Goal: Check status: Check status

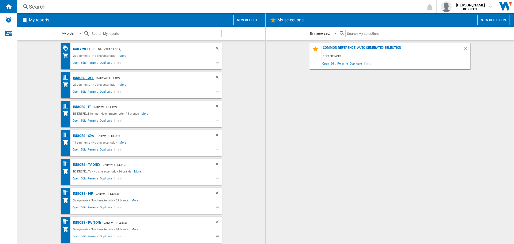
click at [81, 77] on div "Indices - All" at bounding box center [83, 78] width 22 height 7
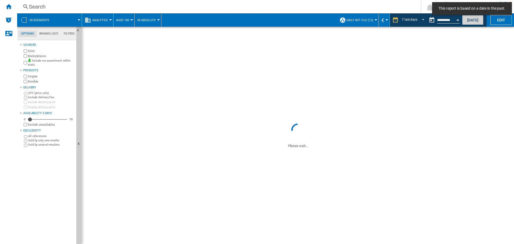
click at [471, 21] on button "[DATE]" at bounding box center [472, 20] width 21 height 10
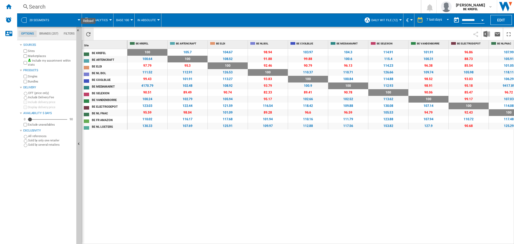
click at [90, 36] on ng-md-icon "Reload" at bounding box center [88, 34] width 6 height 6
click at [487, 32] on img "Download in Excel" at bounding box center [487, 34] width 6 height 6
drag, startPoint x: 294, startPoint y: 171, endPoint x: 323, endPoint y: 167, distance: 29.5
click at [294, 171] on div "100 0 % 105.7 +5.7 % 104.67 +4.67 % 98.94 -1.06 % 103.97 +3.97 % 104.3 +4.3 % 1…" at bounding box center [321, 147] width 387 height 196
drag, startPoint x: 4, startPoint y: 9, endPoint x: 23, endPoint y: 12, distance: 18.9
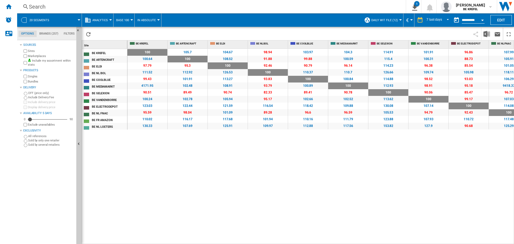
click at [4, 9] on div "Home" at bounding box center [8, 6] width 17 height 13
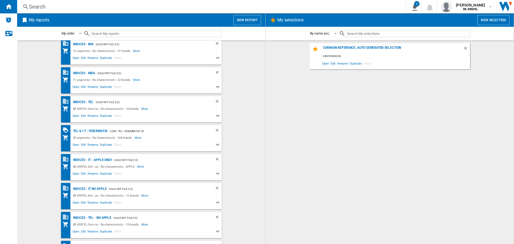
scroll to position [288, 0]
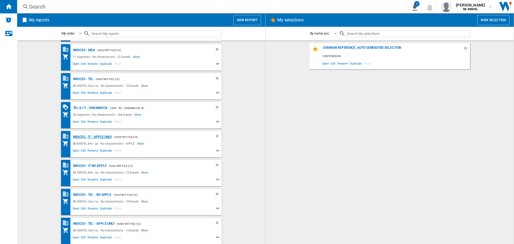
click at [93, 139] on div "Indices - IT - APPLE ONLY" at bounding box center [92, 137] width 40 height 7
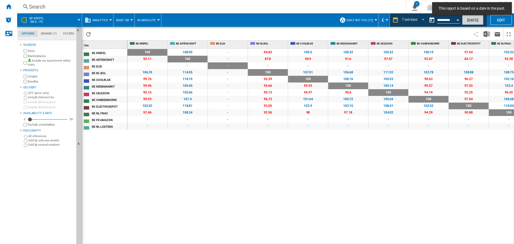
click at [471, 19] on button "[DATE]" at bounding box center [472, 20] width 21 height 10
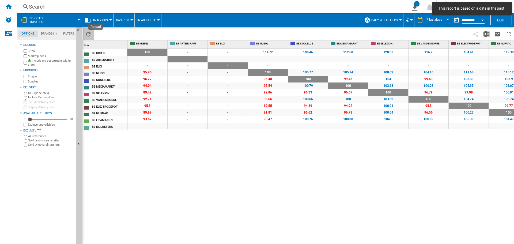
click at [88, 33] on ng-md-icon "Reload" at bounding box center [88, 34] width 6 height 6
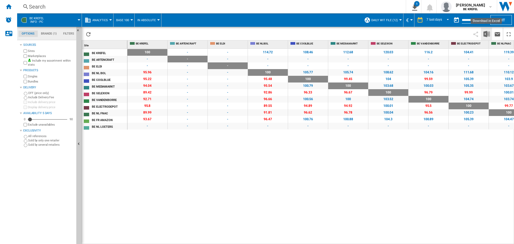
click at [485, 33] on img "Download in Excel" at bounding box center [487, 34] width 6 height 6
drag, startPoint x: 198, startPoint y: 178, endPoint x: 195, endPoint y: 175, distance: 4.0
click at [198, 178] on div "100 0 % - - - - 114.72 +14.72 % 108.46 +8.46 % 112.68 +12.68 % 120.03 +20.03 % …" at bounding box center [321, 147] width 387 height 196
click at [258, 172] on div "100 0 % - - - - 114.72 +14.72 % 108.46 +8.46 % 112.68 +12.68 % 120.03 +20.03 % …" at bounding box center [321, 147] width 387 height 196
click at [8, 9] on ng-md-icon "Home" at bounding box center [8, 6] width 6 height 6
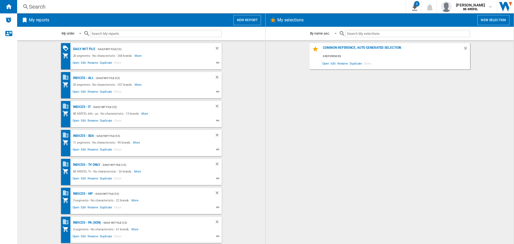
click at [255, 106] on wk-bookmarked-report "Indices - IT - Daily WIT file (12) BE KREFEL:Info - pc - No characteristic - 13…" at bounding box center [142, 114] width 238 height 26
click at [225, 153] on wk-bookmarked-report "Indices - SDA - Daily WIT file (12) 11 segments - No characteristic - 95 brands…" at bounding box center [142, 143] width 238 height 26
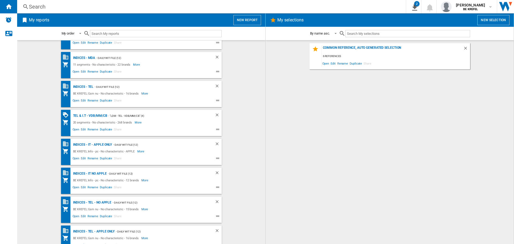
scroll to position [288, 0]
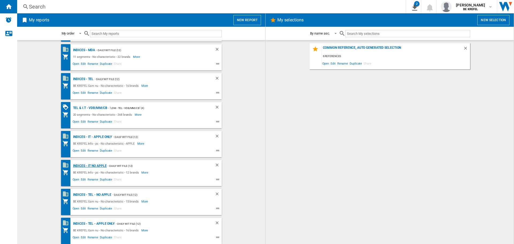
click at [89, 165] on div "Indices - IT NO APPLE" at bounding box center [89, 166] width 35 height 7
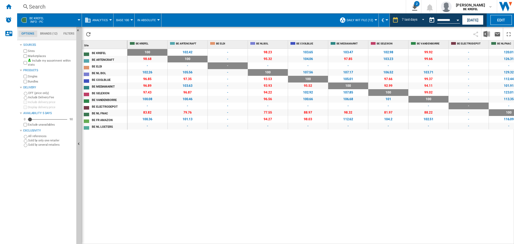
click at [208, 158] on div "100 0 % 102.42 +2.42 % - - 98.23 -1.77 % 103.65 +3.65 % 103.47 +3.47 % 102.98 +…" at bounding box center [321, 147] width 387 height 196
click at [6, 10] on div "Home" at bounding box center [8, 6] width 17 height 13
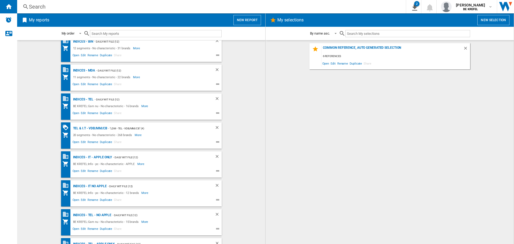
scroll to position [288, 0]
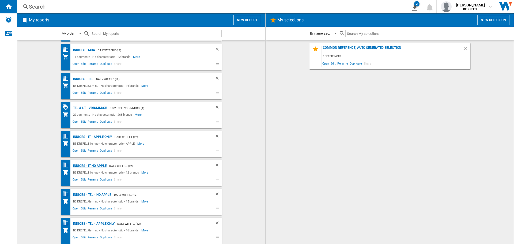
click at [89, 167] on div "Indices - IT NO APPLE" at bounding box center [89, 166] width 35 height 7
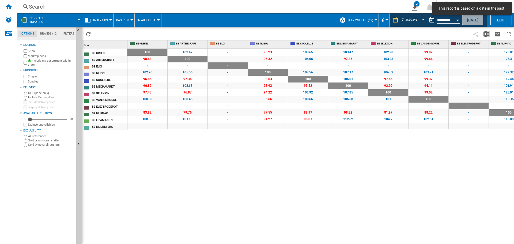
click at [470, 22] on button "[DATE]" at bounding box center [472, 20] width 21 height 10
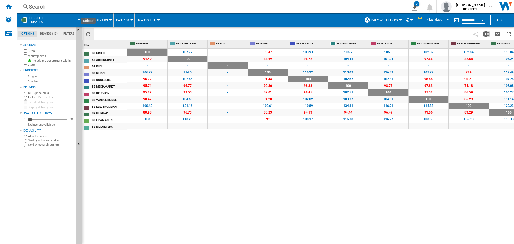
click at [88, 34] on ng-md-icon "Reload" at bounding box center [88, 34] width 6 height 6
click at [488, 32] on img "Download in Excel" at bounding box center [487, 34] width 6 height 6
click at [5, 10] on div "Home" at bounding box center [8, 6] width 17 height 13
